Goal: Information Seeking & Learning: Learn about a topic

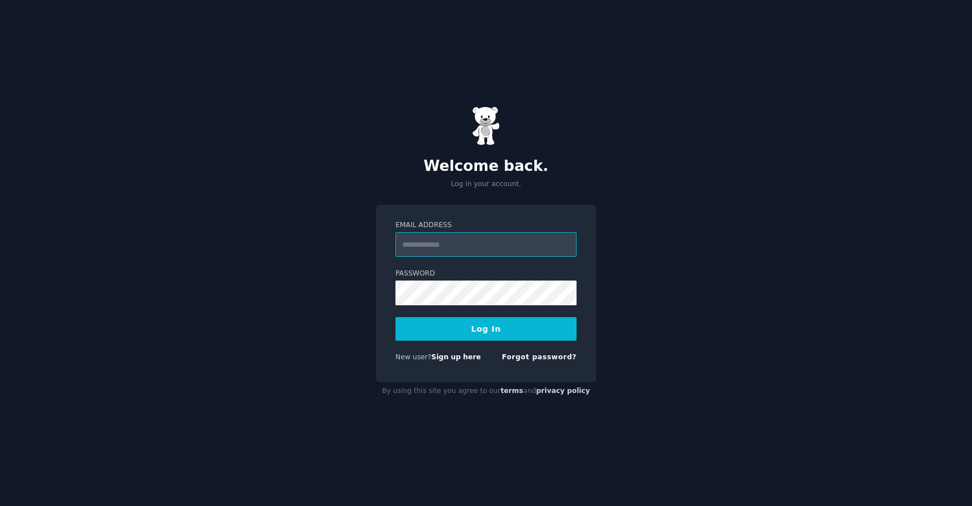
type input "**********"
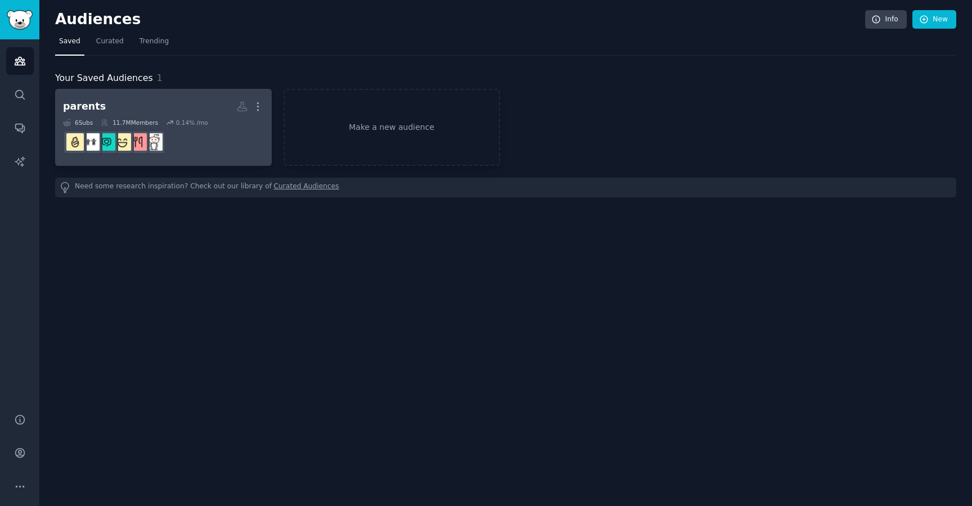
click at [196, 147] on dd at bounding box center [163, 142] width 201 height 31
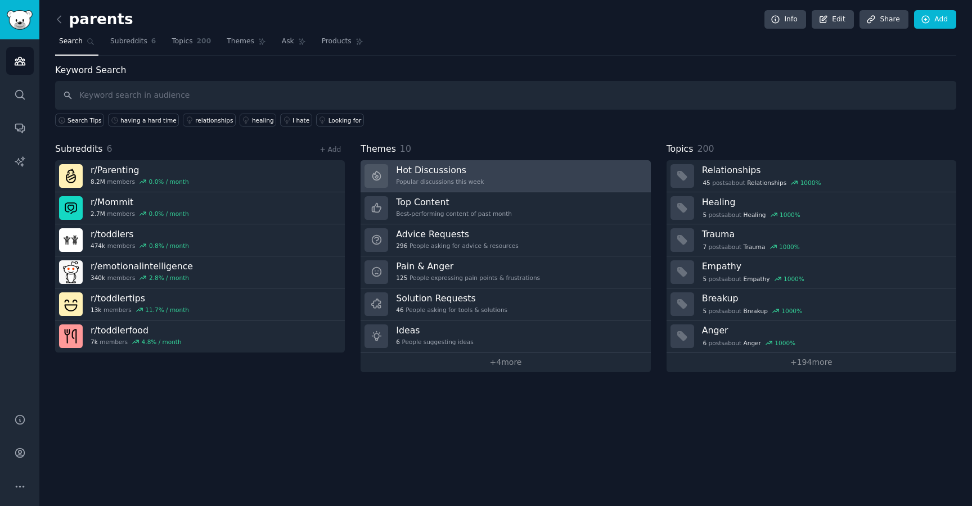
click at [479, 184] on div "Popular discussions this week" at bounding box center [440, 182] width 88 height 8
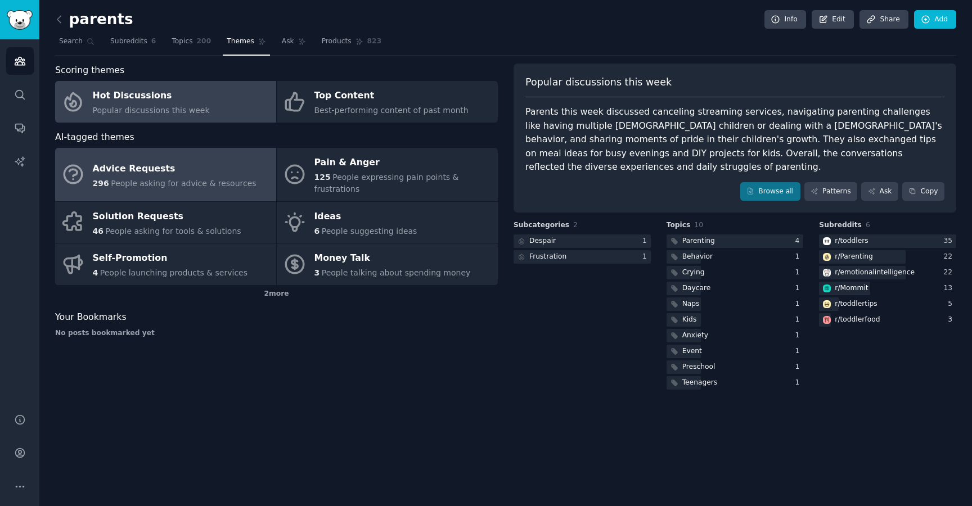
click at [187, 179] on span "People asking for advice & resources" at bounding box center [183, 183] width 145 height 9
